Goal: Ask a question

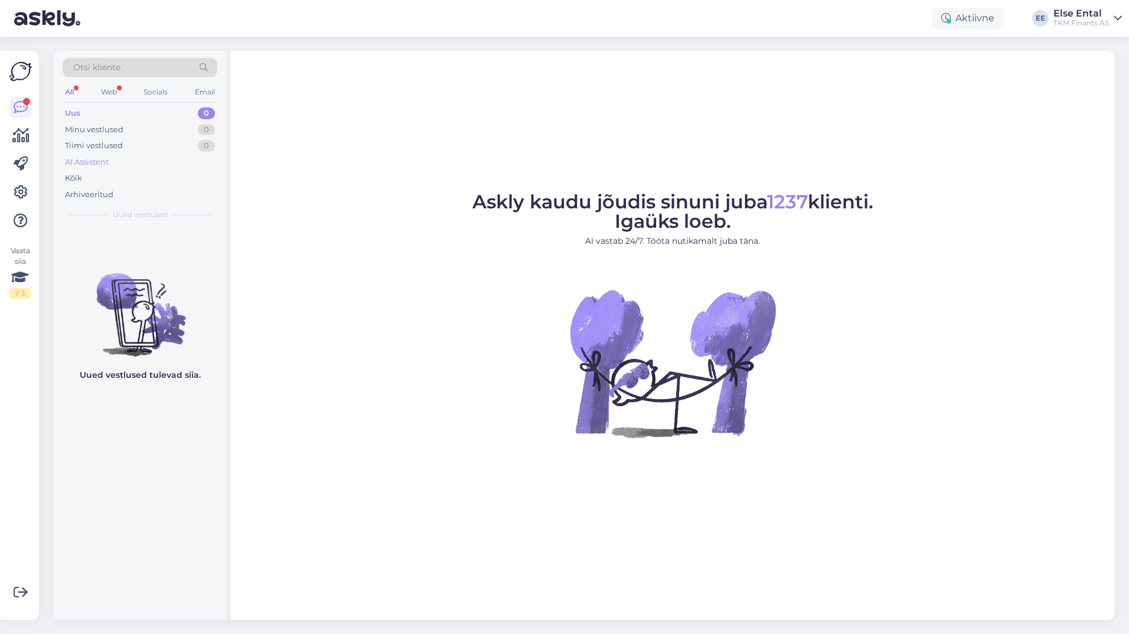
click at [90, 164] on div "AI Assistent" at bounding box center [87, 163] width 44 height 12
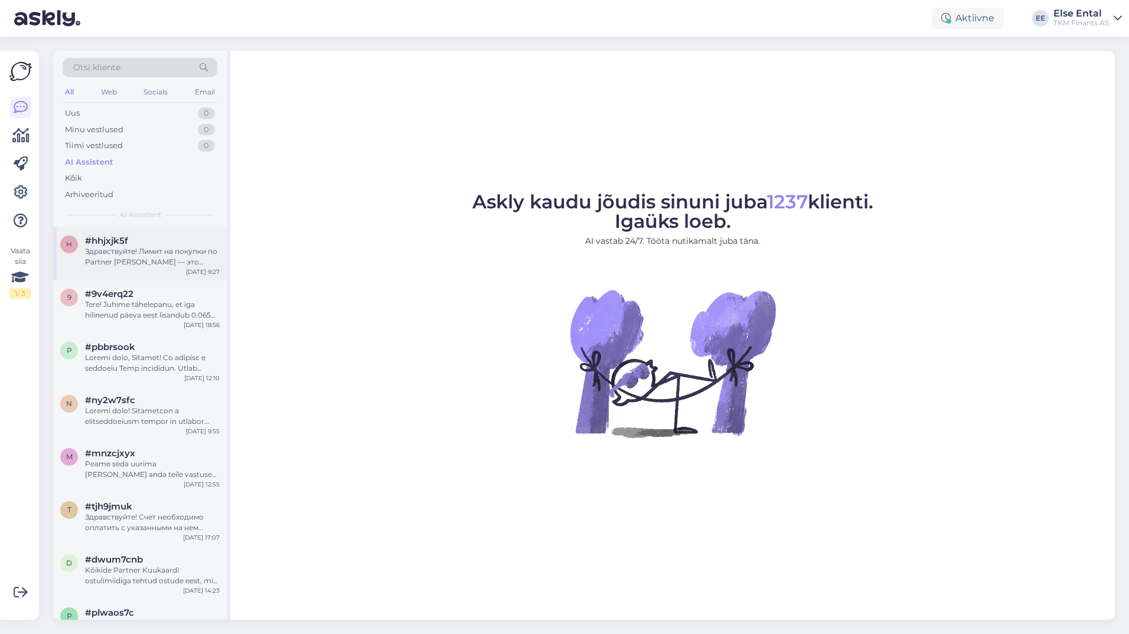
click at [119, 256] on div "Здравствуйте! Лимит на покупки по Partner [PERSON_NAME] — это финансовое решени…" at bounding box center [152, 256] width 135 height 21
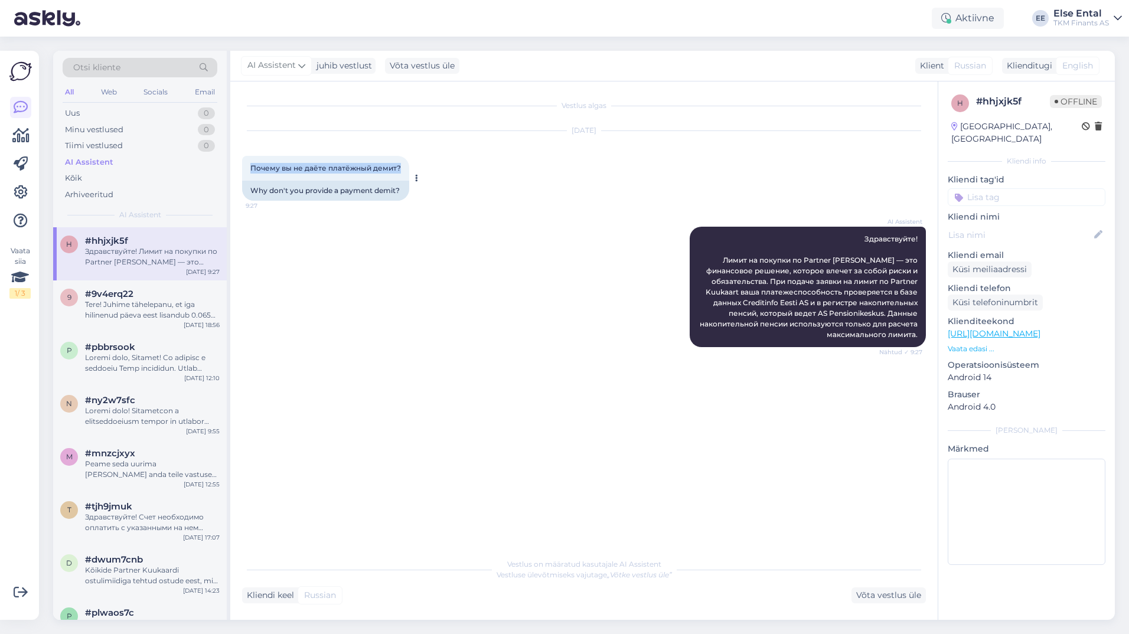
drag, startPoint x: 392, startPoint y: 169, endPoint x: 250, endPoint y: 173, distance: 142.4
click at [250, 173] on div "Почему вы не даёте платёжный демит? 9:27" at bounding box center [325, 168] width 167 height 25
copy span "Почему вы не даёте платёжный демит?"
click at [882, 323] on span "Здравствуйте! Лимит на покупки по Partner [PERSON_NAME] — это финансовое решени…" at bounding box center [810, 287] width 220 height 105
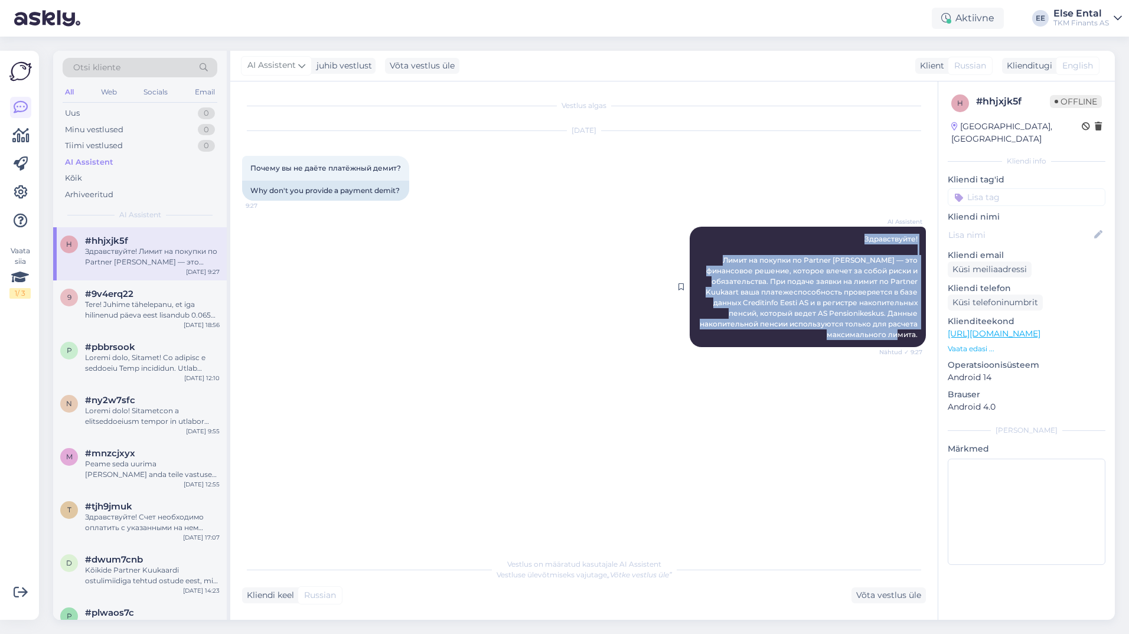
drag, startPoint x: 924, startPoint y: 341, endPoint x: 848, endPoint y: 236, distance: 129.9
click at [848, 236] on div "AI Assistent Здравствуйте! Лимит на покупки по Partner [PERSON_NAME] — это фина…" at bounding box center [808, 287] width 236 height 121
copy span "Здравствуйте! Лимит на покупки по Partner [PERSON_NAME] — это финансовое решени…"
click at [615, 230] on div "AI Assistent Здравствуйте! Лимит на покупки по Partner [PERSON_NAME] — это фина…" at bounding box center [584, 287] width 684 height 146
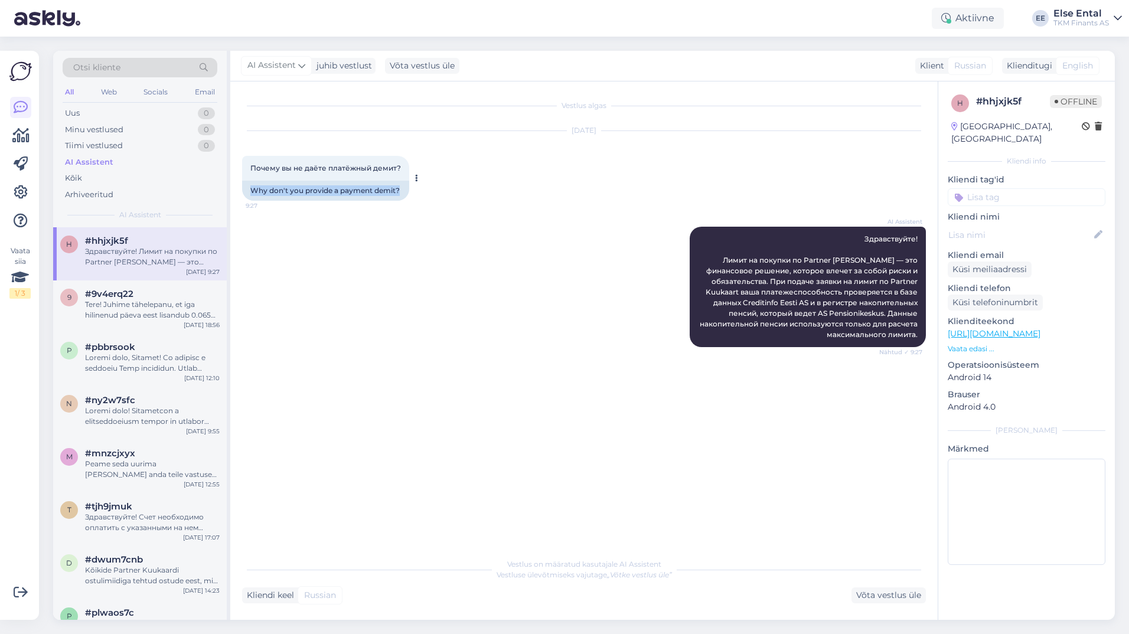
drag, startPoint x: 406, startPoint y: 194, endPoint x: 252, endPoint y: 191, distance: 154.2
click at [252, 191] on div "Why don't you provide a payment demit?" at bounding box center [325, 191] width 167 height 20
drag, startPoint x: 252, startPoint y: 191, endPoint x: 367, endPoint y: 176, distance: 116.2
click at [366, 177] on div "Почему вы не даёте платёжный демит? 9:27" at bounding box center [325, 168] width 167 height 25
drag, startPoint x: 401, startPoint y: 170, endPoint x: 230, endPoint y: 164, distance: 170.8
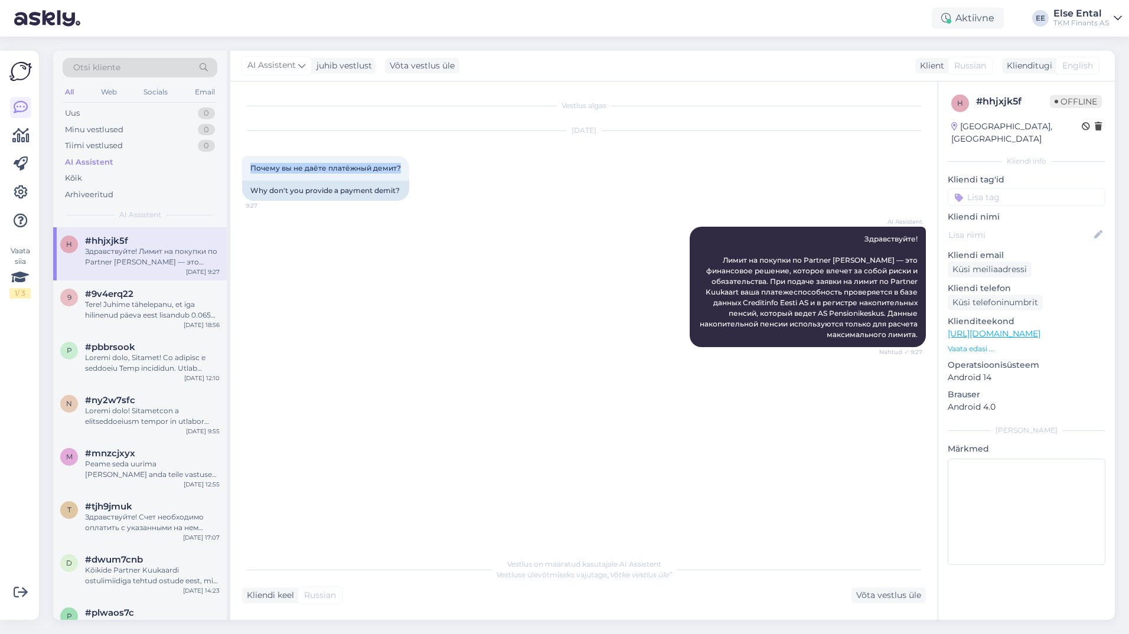
click at [230, 164] on div "Vestlus algas [DATE] Почему вы не даёте платёжный демит? 9:27 Why don't you pro…" at bounding box center [584, 351] width 708 height 539
copy span "Почему вы не даёте платёжный демит?"
click at [395, 289] on div "AI Assistent Здравствуйте! Лимит на покупки по Partner [PERSON_NAME] — это фина…" at bounding box center [584, 287] width 684 height 146
drag, startPoint x: 404, startPoint y: 194, endPoint x: 245, endPoint y: 192, distance: 159.5
click at [245, 192] on div "Why don't you provide a payment demit?" at bounding box center [325, 191] width 167 height 20
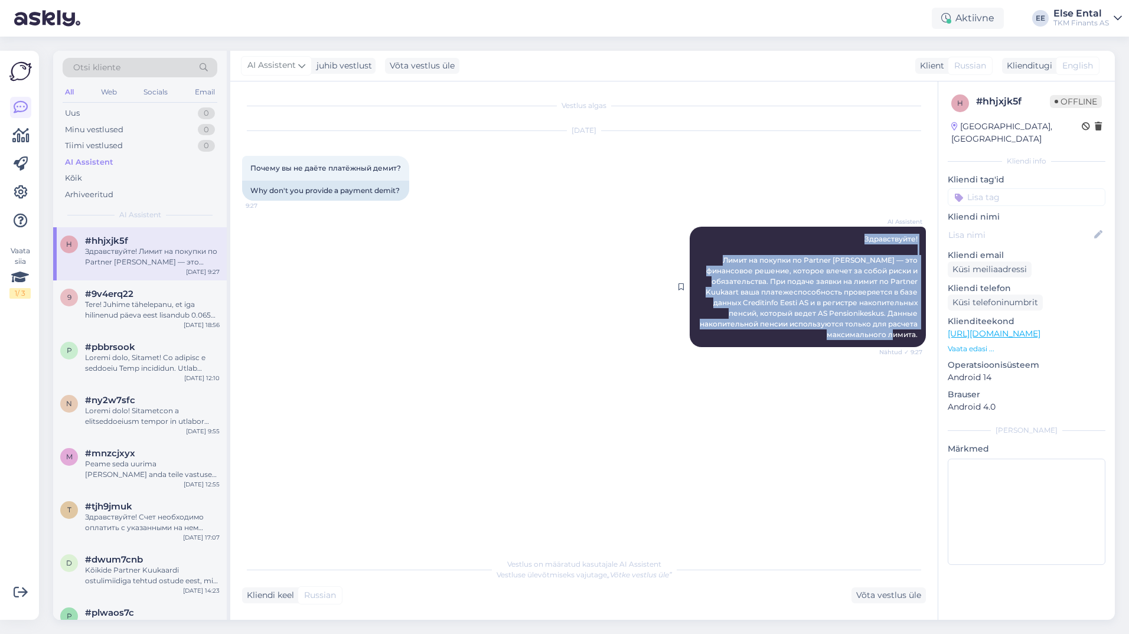
drag, startPoint x: 916, startPoint y: 337, endPoint x: 864, endPoint y: 237, distance: 112.3
click at [864, 237] on div "AI Assistent Здравствуйте! Лимит на покупки по Partner [PERSON_NAME] — это фина…" at bounding box center [808, 287] width 236 height 121
copy span "Здравствуйте! Лимит на покупки по Partner [PERSON_NAME] — это финансовое решени…"
click at [94, 114] on div "Uus 0" at bounding box center [140, 113] width 155 height 17
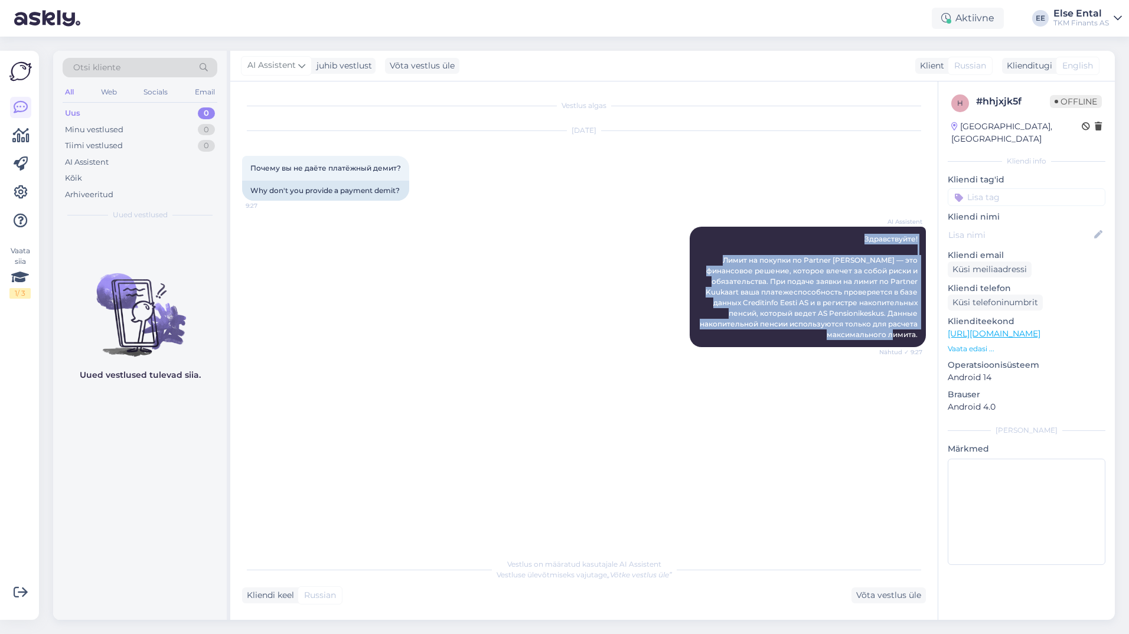
click at [510, 297] on div "AI Assistent Здравствуйте! Лимит на покупки по Partner [PERSON_NAME] — это фина…" at bounding box center [584, 287] width 684 height 146
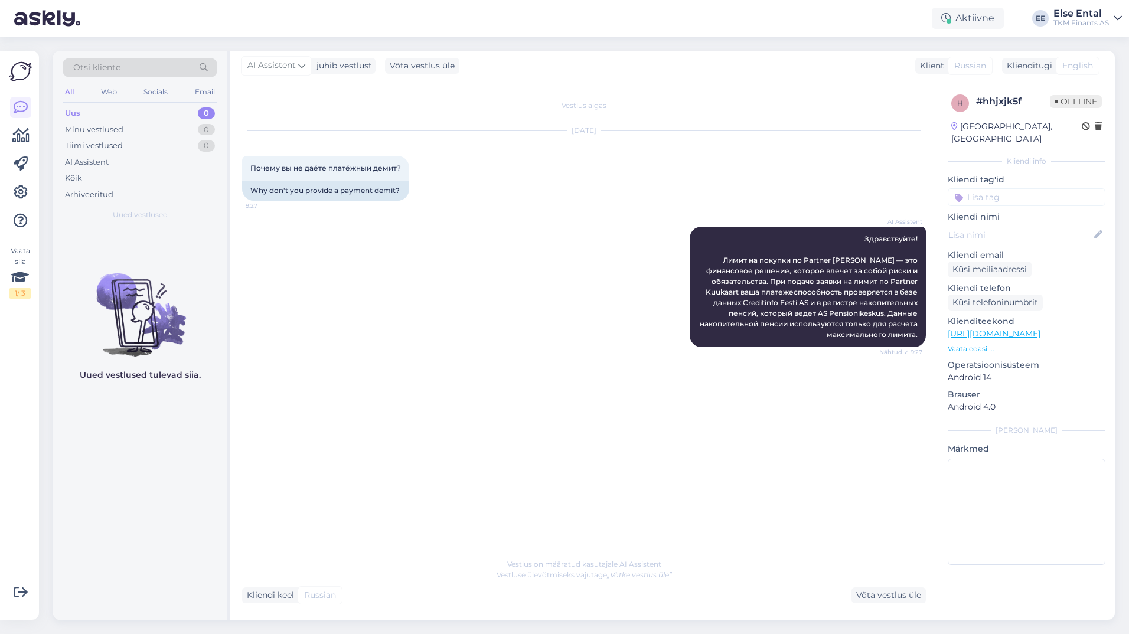
click at [96, 110] on div "Uus 0" at bounding box center [140, 113] width 155 height 17
